Goal: Information Seeking & Learning: Learn about a topic

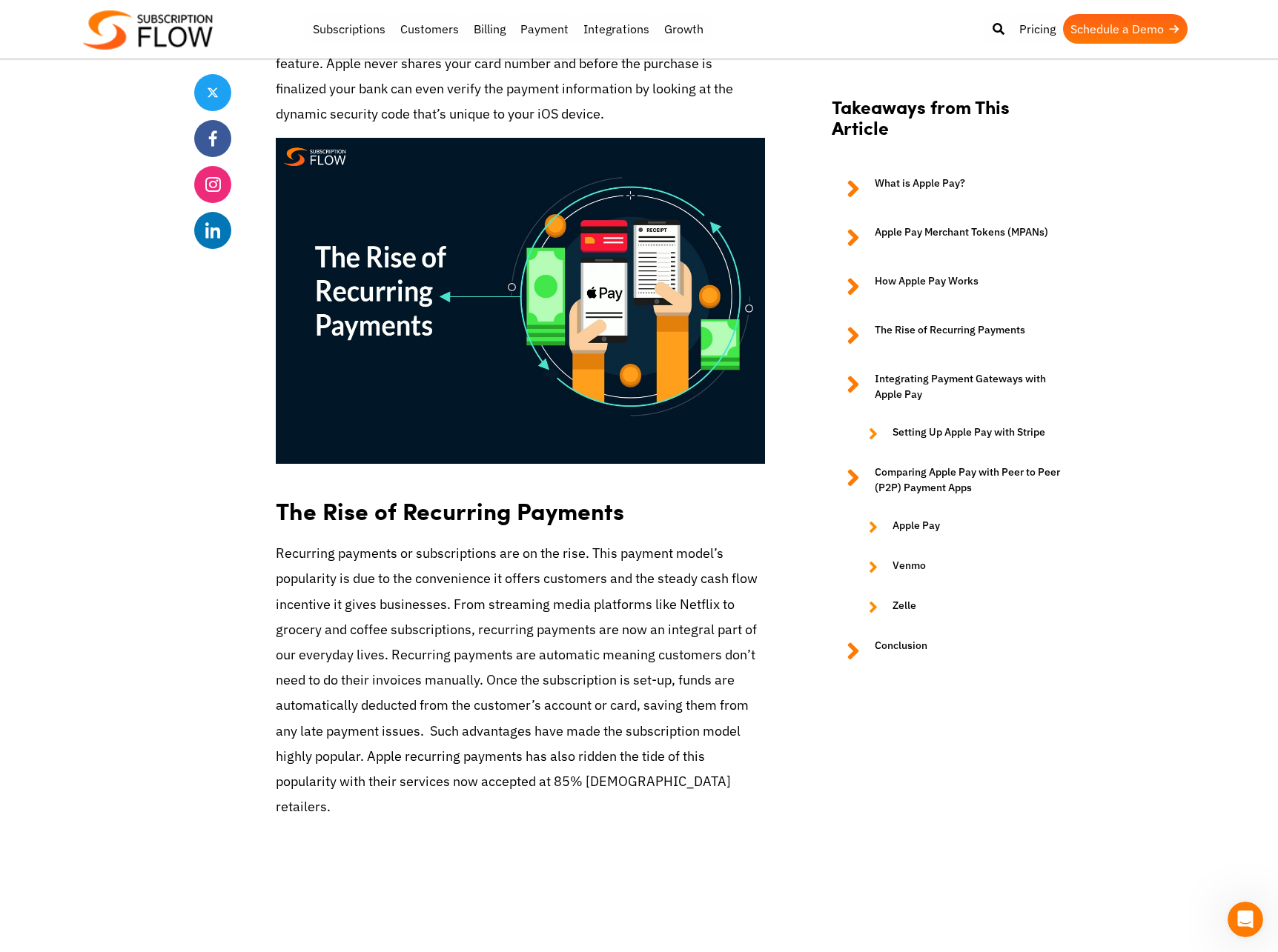
scroll to position [2511, 0]
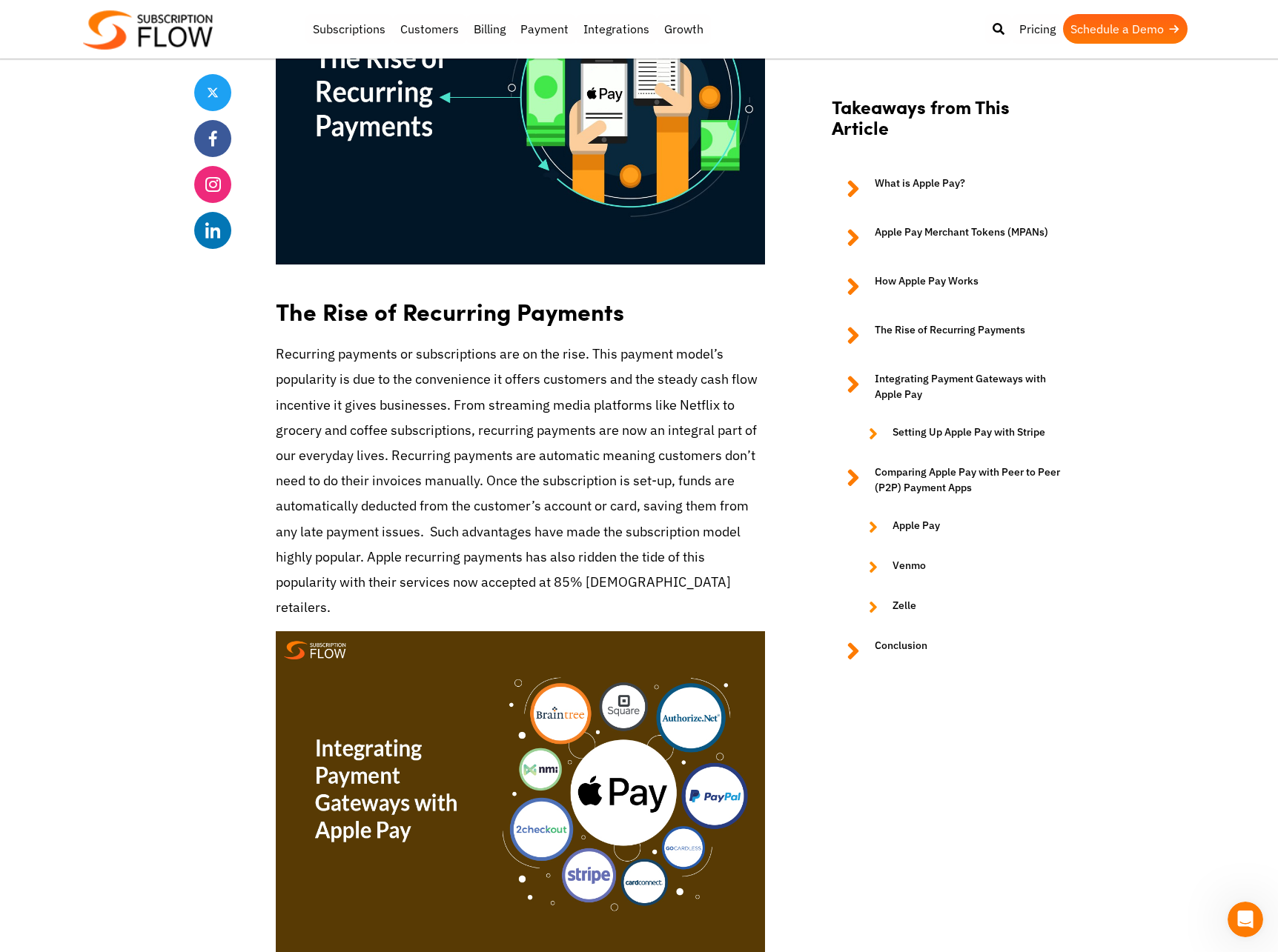
click at [54, 513] on body "Support Login Best Subscription Management and Billing Software 2023 Subscripti…" at bounding box center [639, 680] width 1278 height 6383
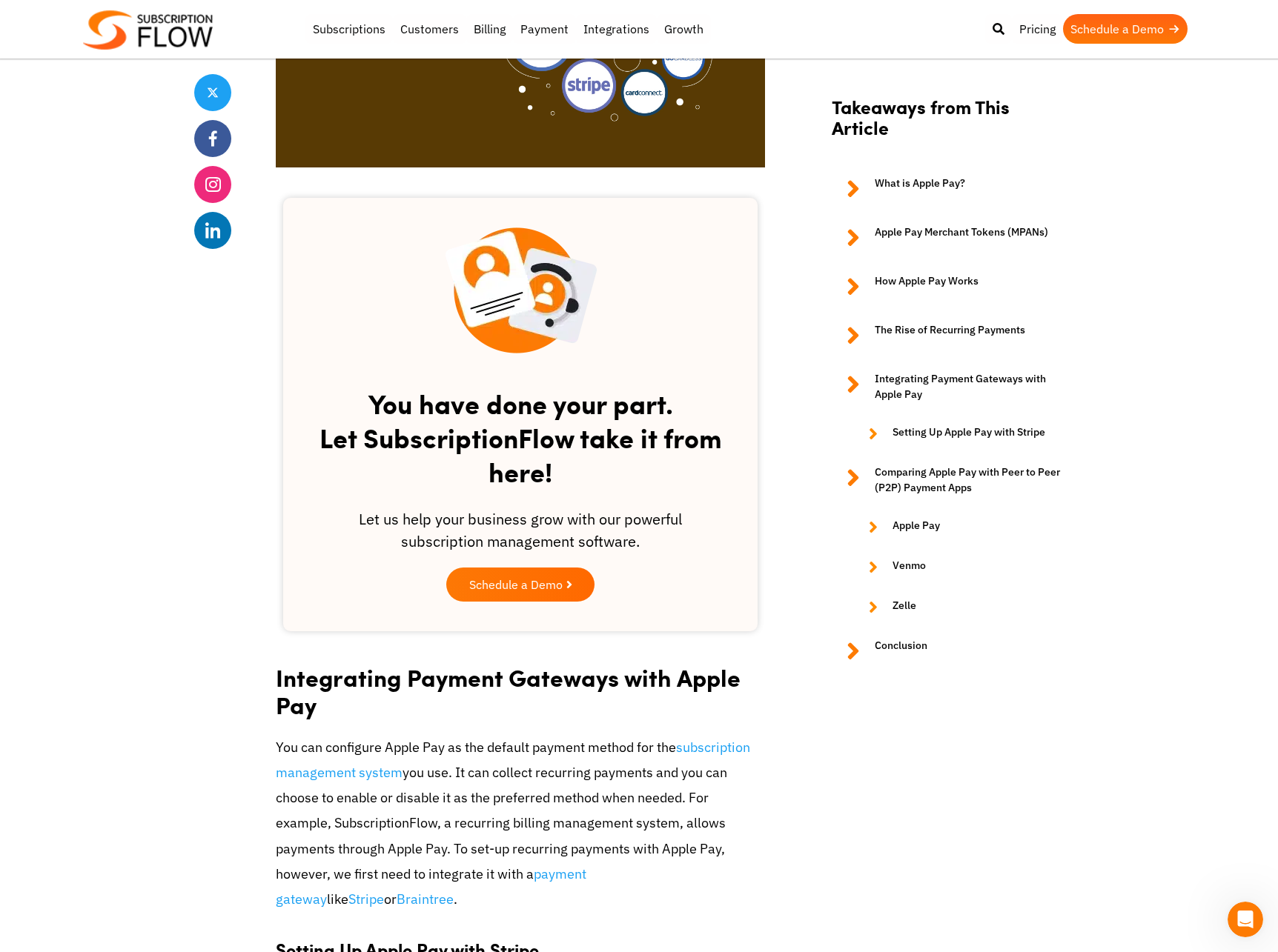
scroll to position [3962, 0]
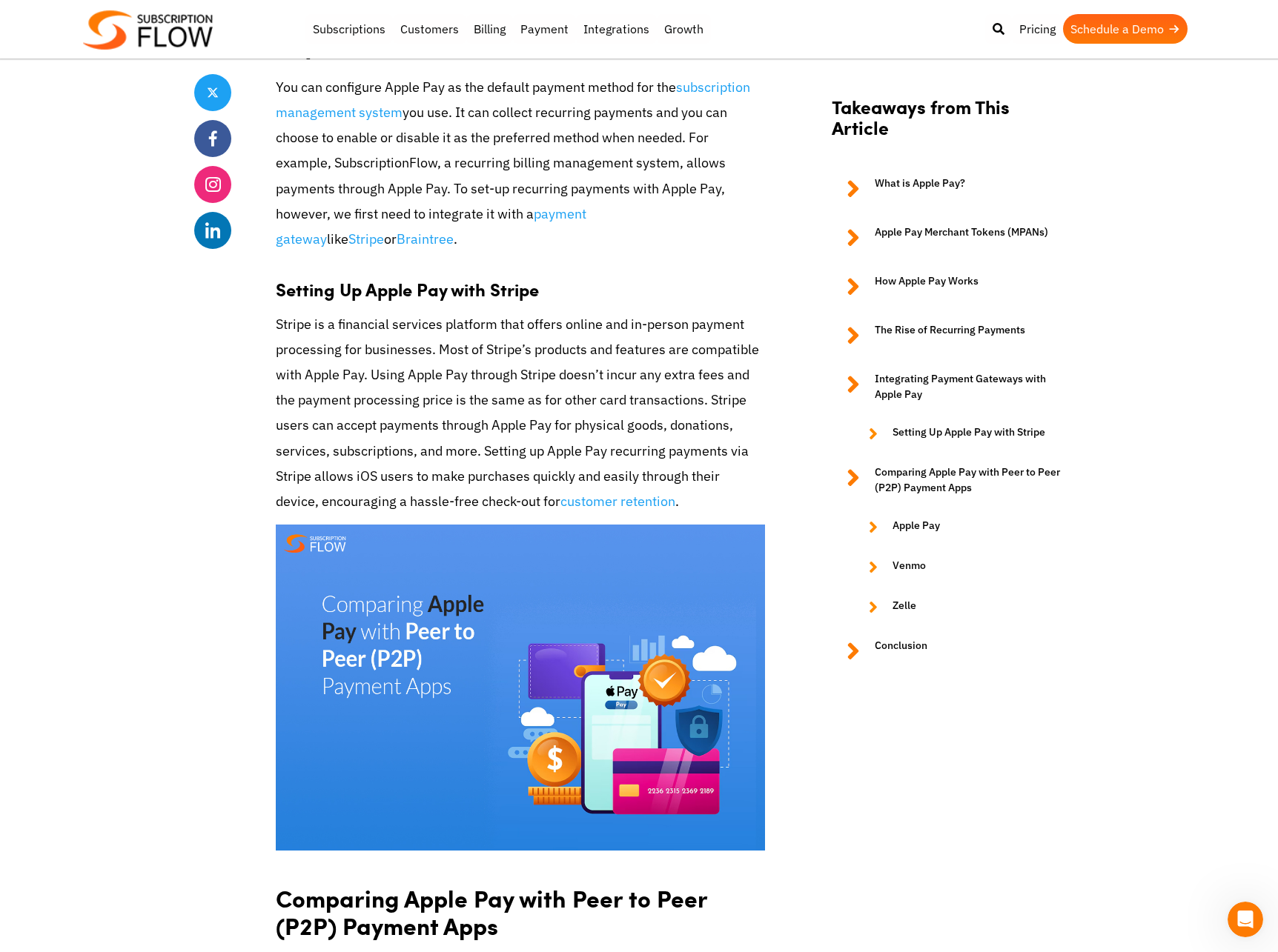
click at [318, 366] on p "Stripe is a financial services platform that offers online and in-person paymen…" at bounding box center [520, 413] width 489 height 203
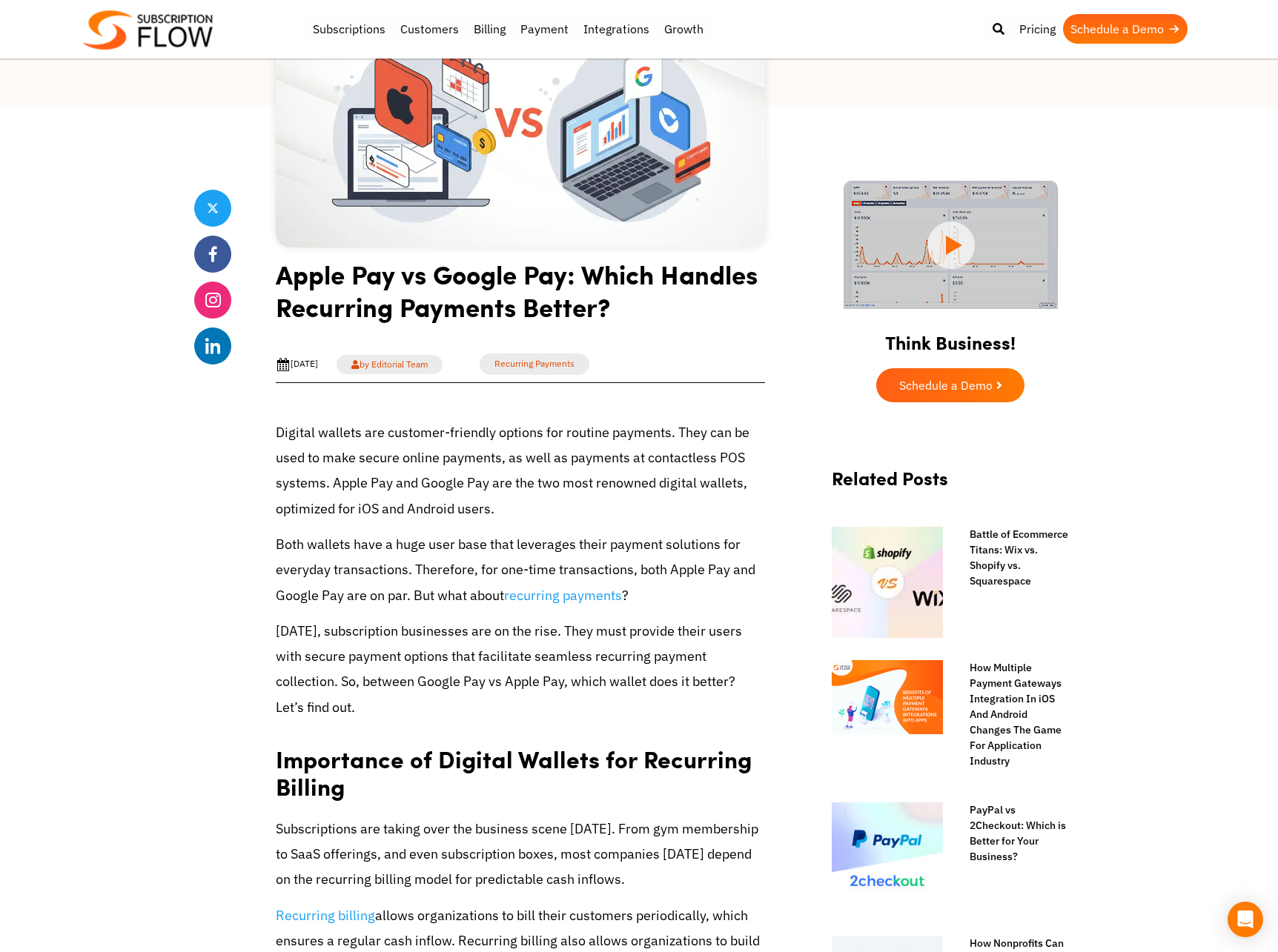
scroll to position [312, 0]
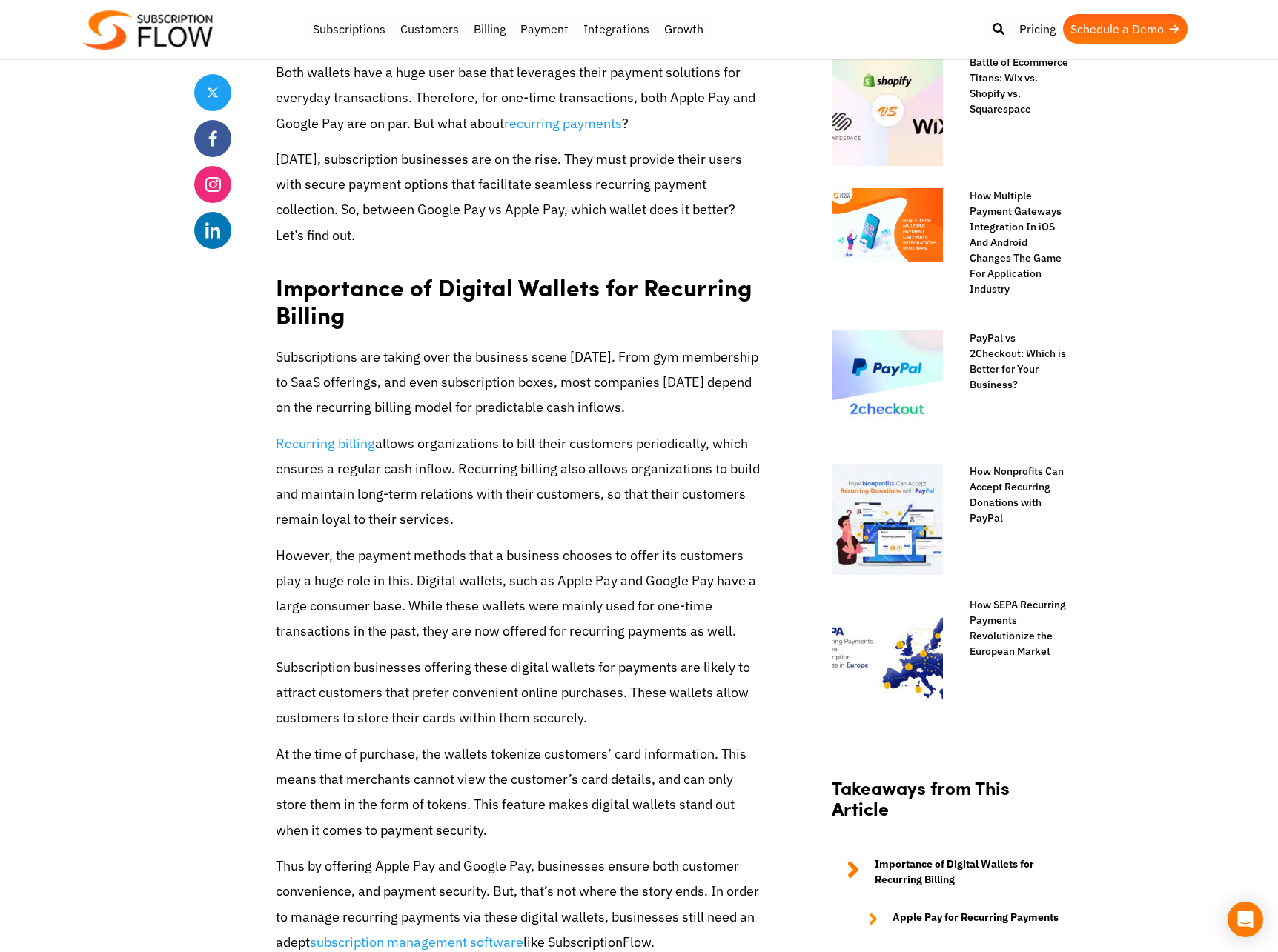
scroll to position [722, 0]
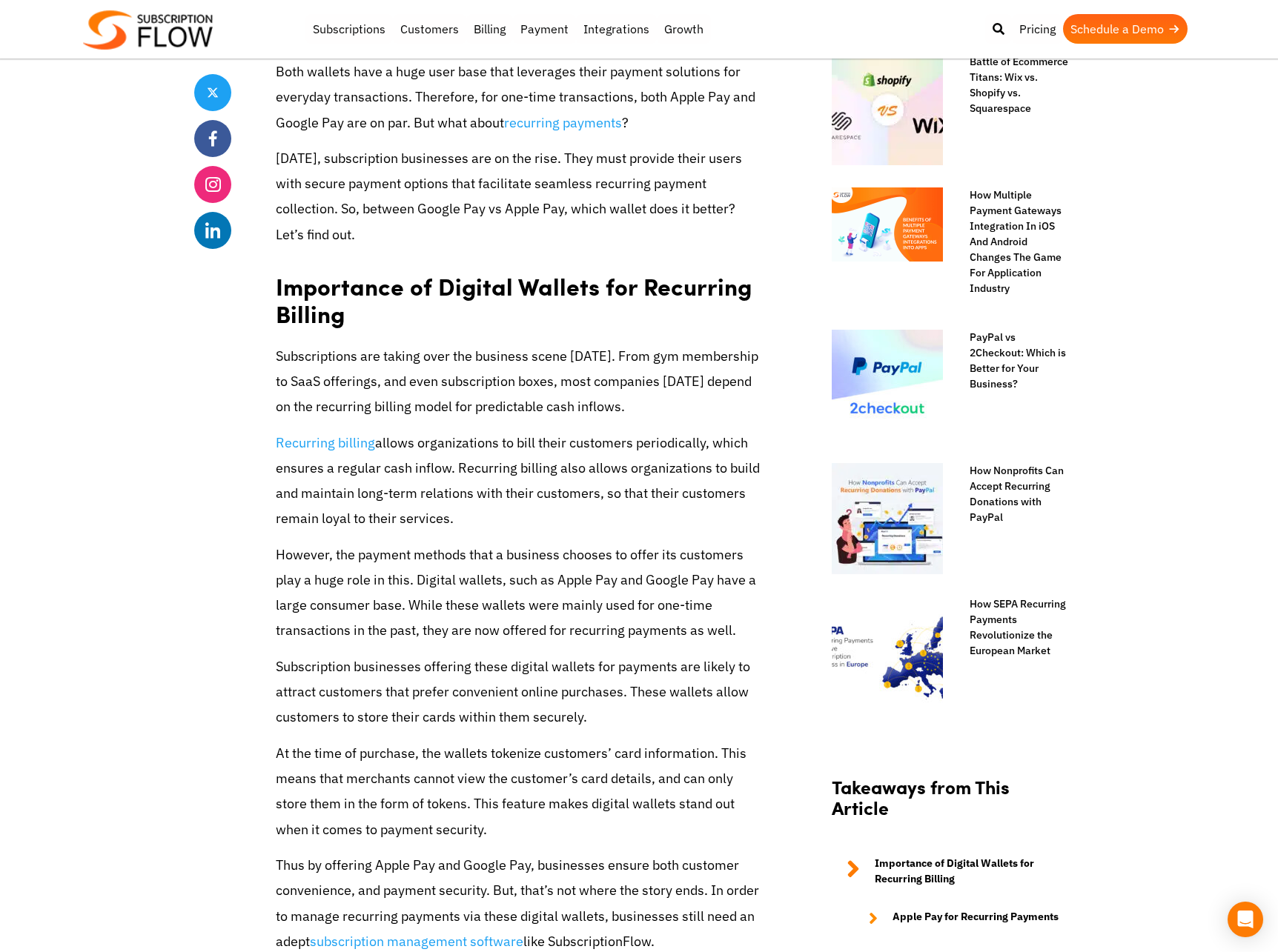
click at [354, 587] on p "However, the payment methods that a business chooses to offer its customers pla…" at bounding box center [520, 593] width 489 height 102
click at [313, 587] on p "However, the payment methods that a business chooses to offer its customers pla…" at bounding box center [520, 593] width 489 height 102
click at [330, 587] on p "However, the payment methods that a business chooses to offer its customers pla…" at bounding box center [520, 593] width 489 height 102
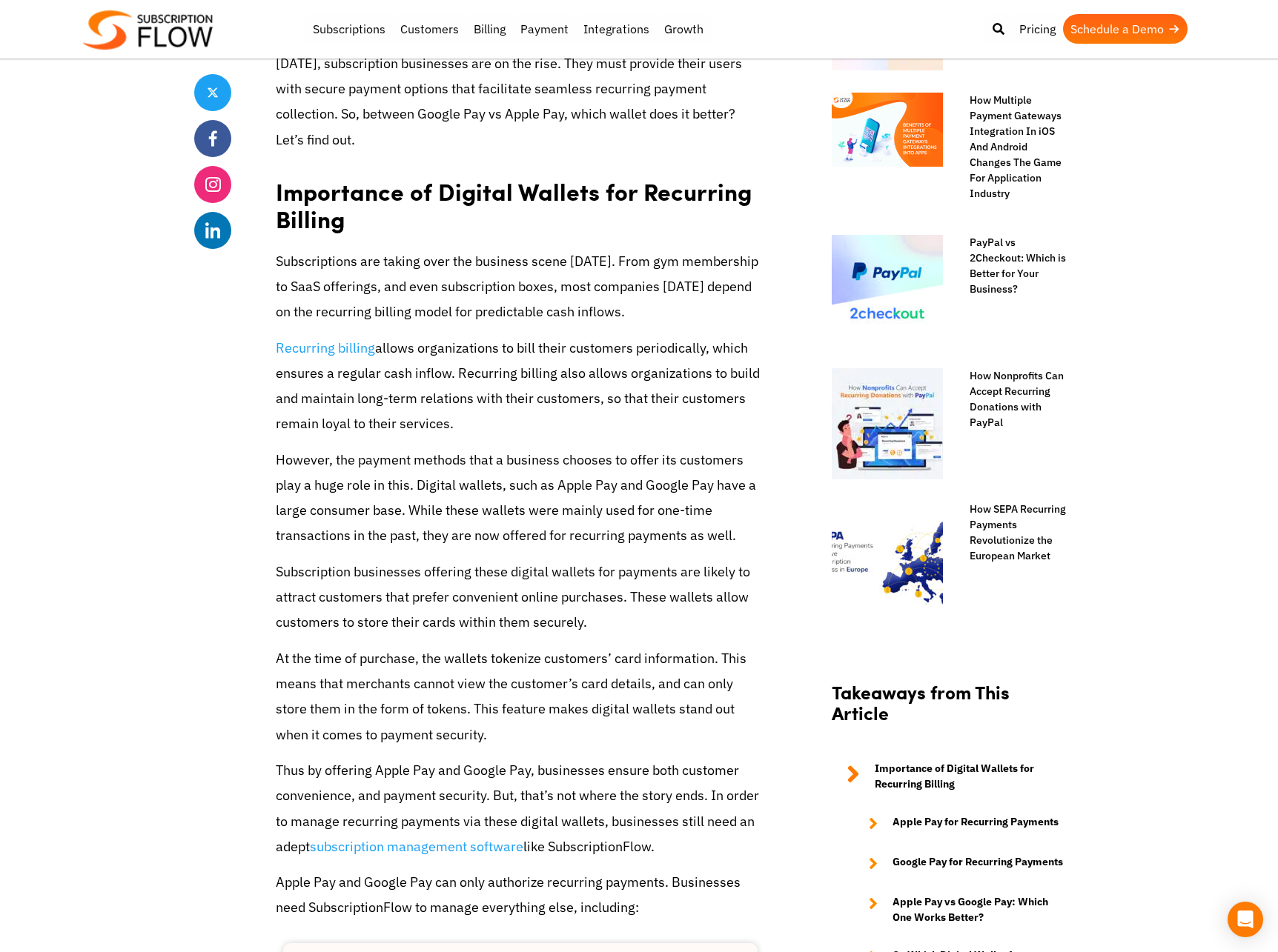
scroll to position [819, 0]
click at [326, 589] on p "Subscription businesses offering these digital wallets for payments are likely …" at bounding box center [520, 596] width 489 height 76
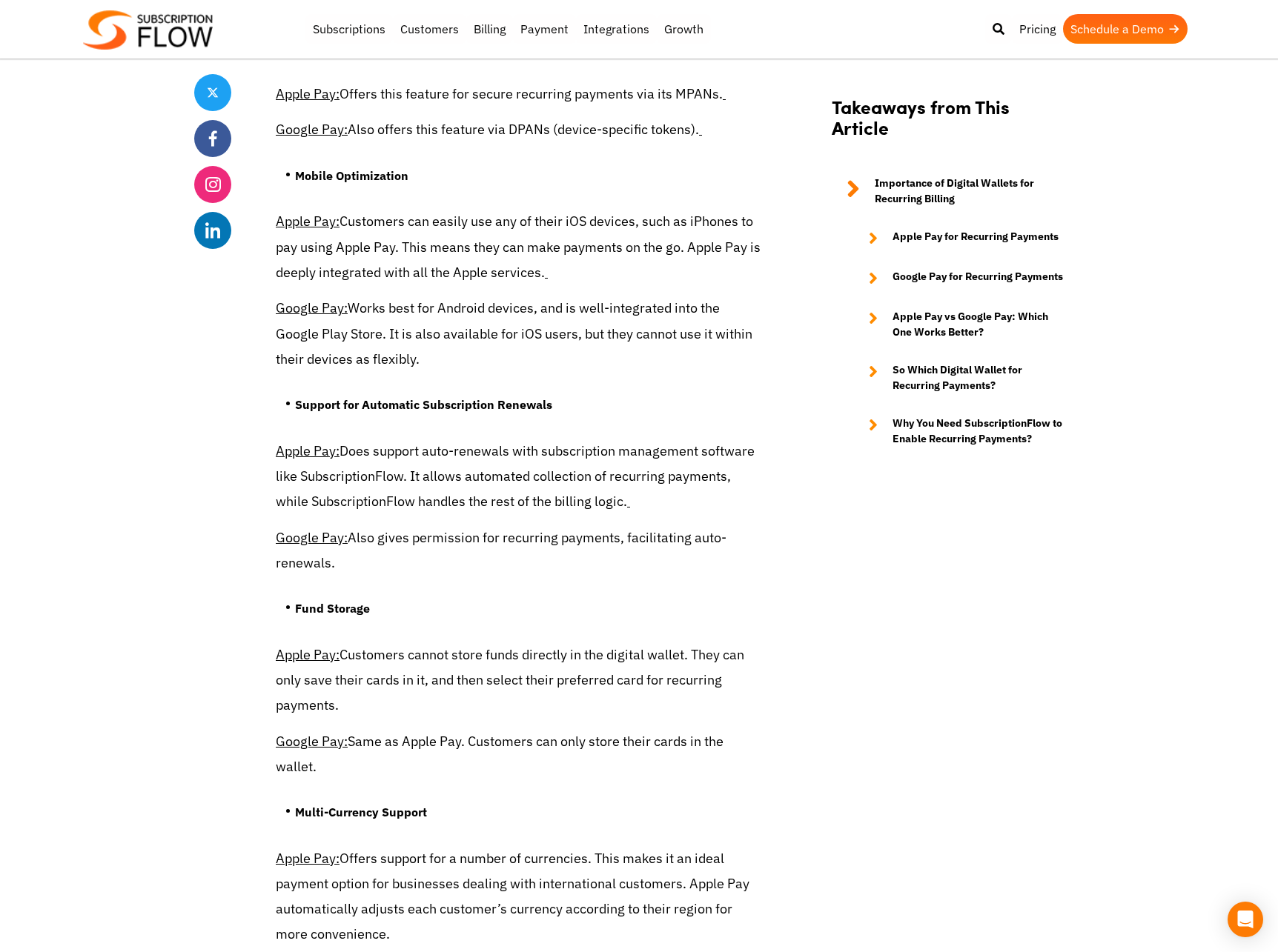
scroll to position [4701, 0]
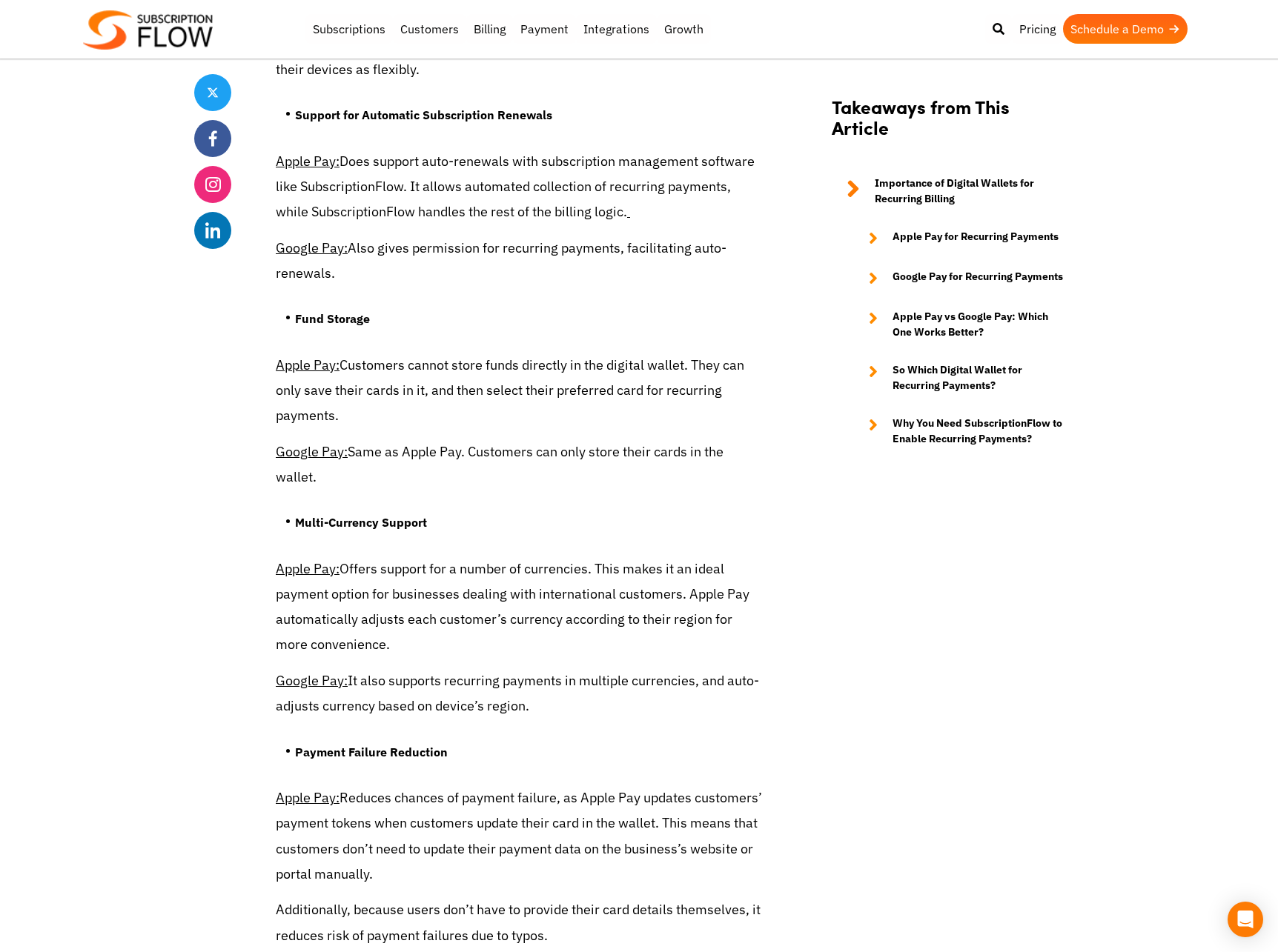
scroll to position [4982, 0]
